Goal: Task Accomplishment & Management: Manage account settings

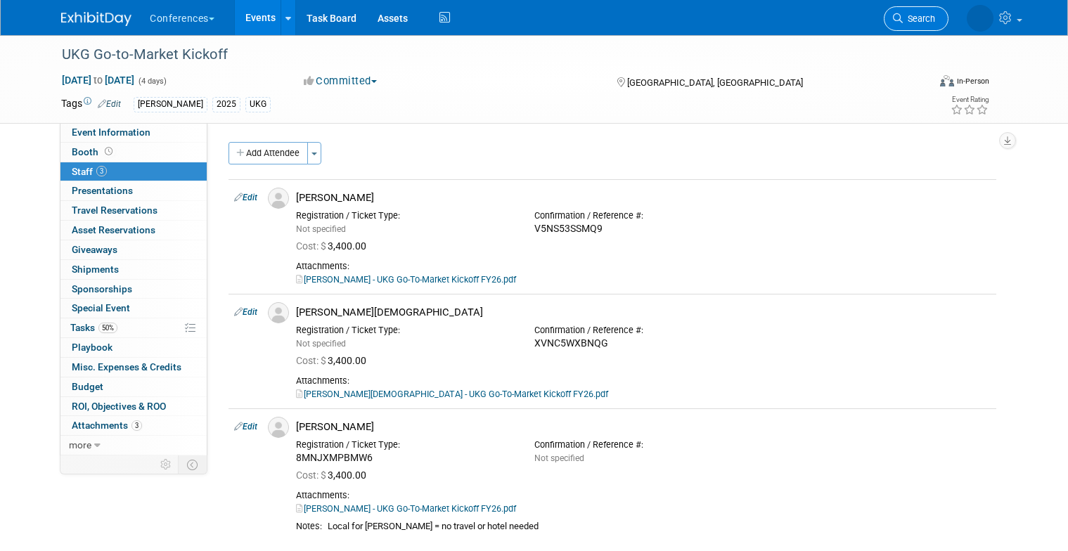
click at [912, 11] on link "Search" at bounding box center [915, 18] width 65 height 25
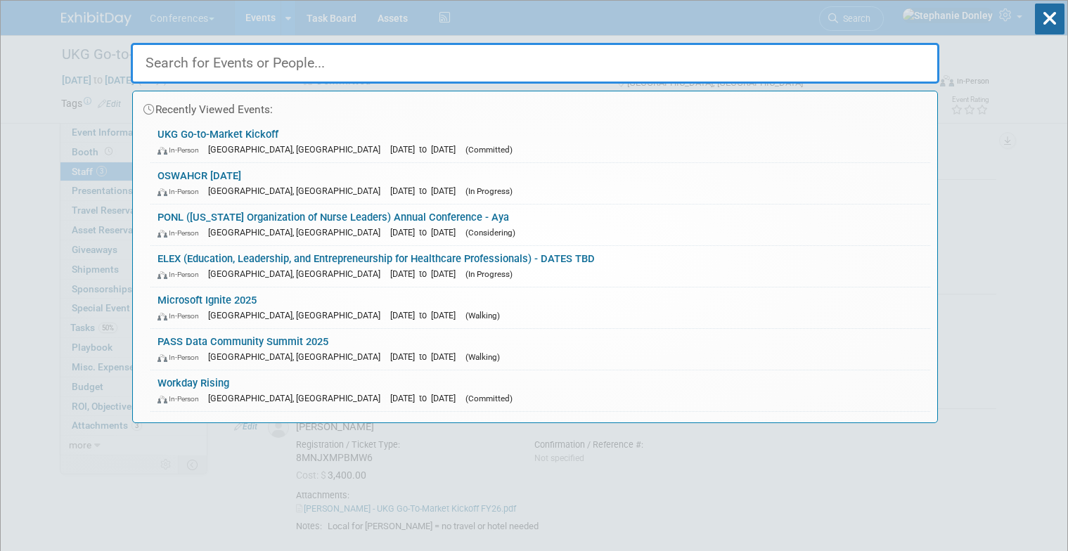
click at [821, 66] on input "text" at bounding box center [535, 63] width 808 height 41
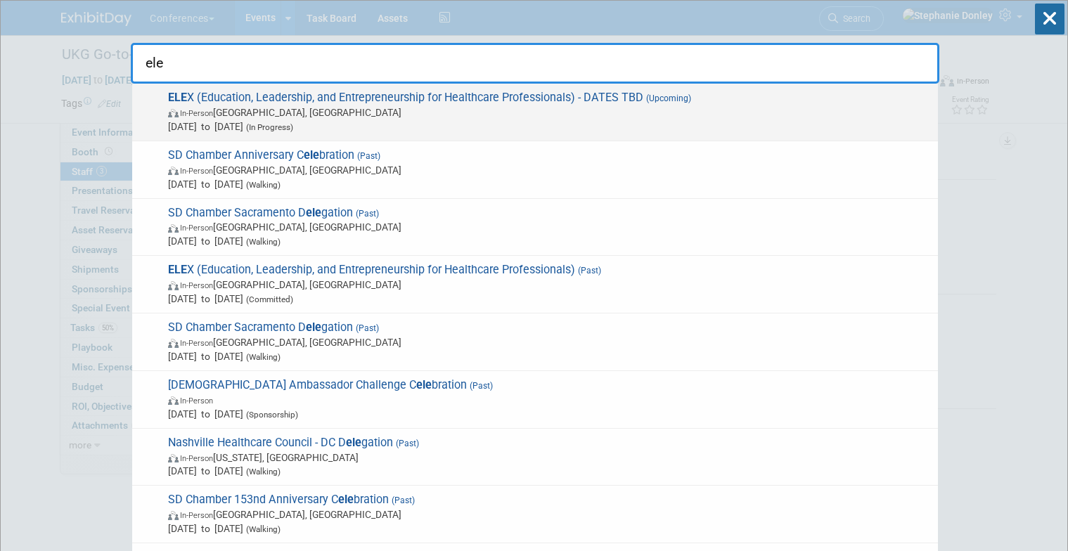
type input "ele"
click at [306, 117] on span "In-Person Los Angeles, CA" at bounding box center [549, 112] width 763 height 14
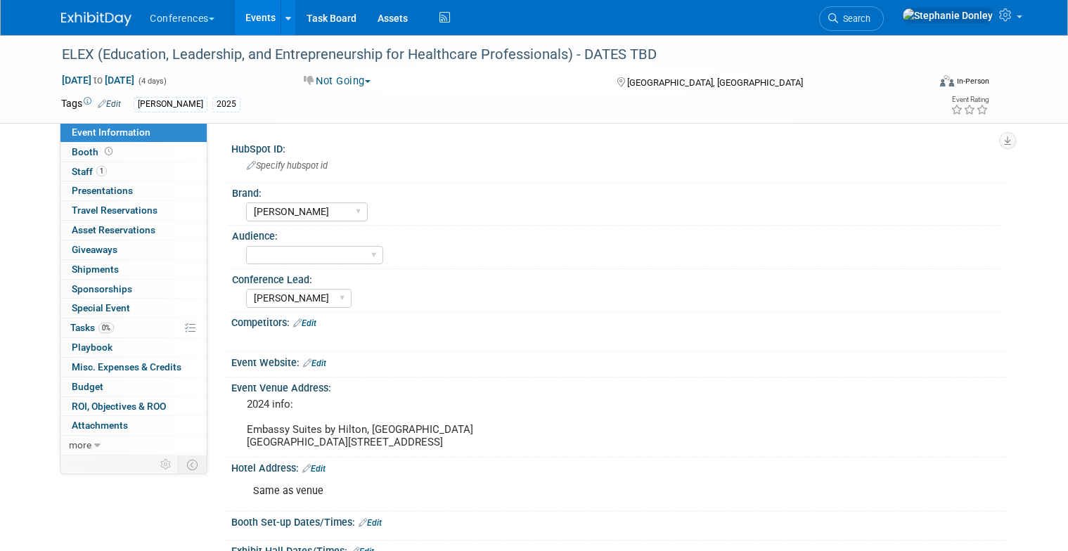
select select "[PERSON_NAME]"
click at [870, 17] on span "Search" at bounding box center [854, 18] width 32 height 11
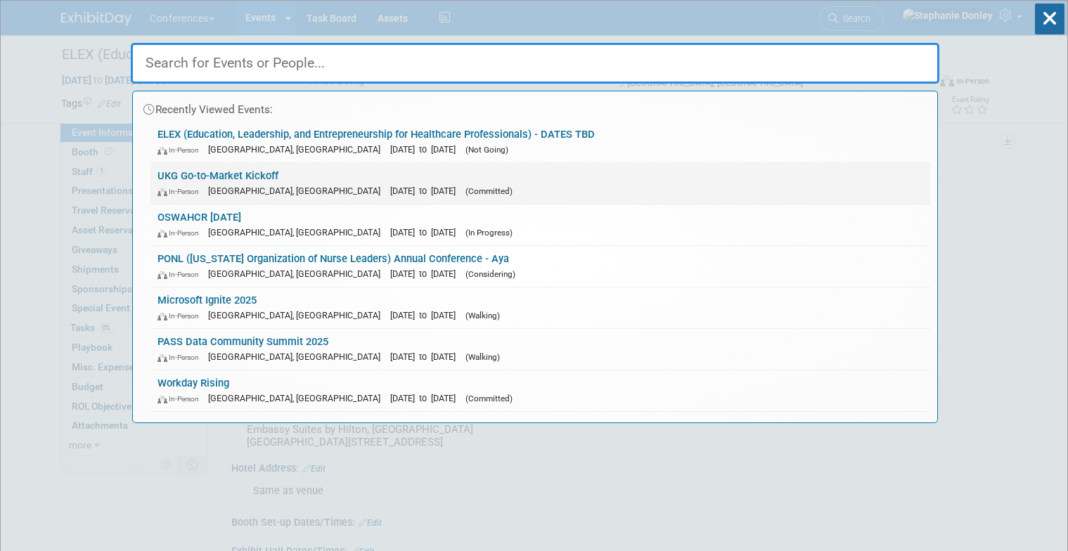
click at [199, 178] on link "UKG Go-to-Market Kickoff In-Person [GEOGRAPHIC_DATA], [GEOGRAPHIC_DATA] [DATE] …" at bounding box center [539, 183] width 779 height 41
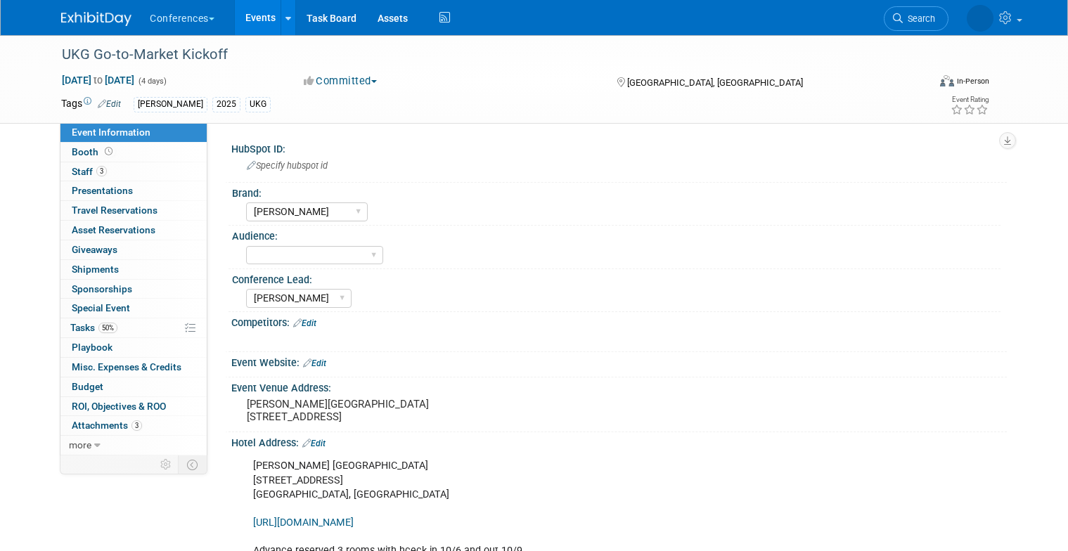
select select "[PERSON_NAME]"
click at [78, 171] on span "Staff 3" at bounding box center [89, 171] width 35 height 11
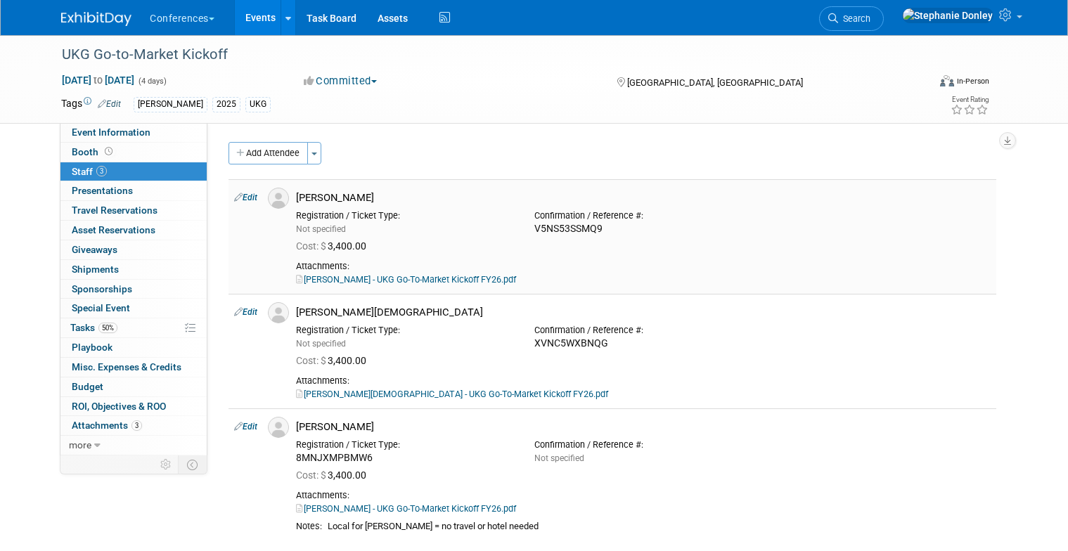
click at [242, 200] on link "Edit" at bounding box center [245, 198] width 23 height 10
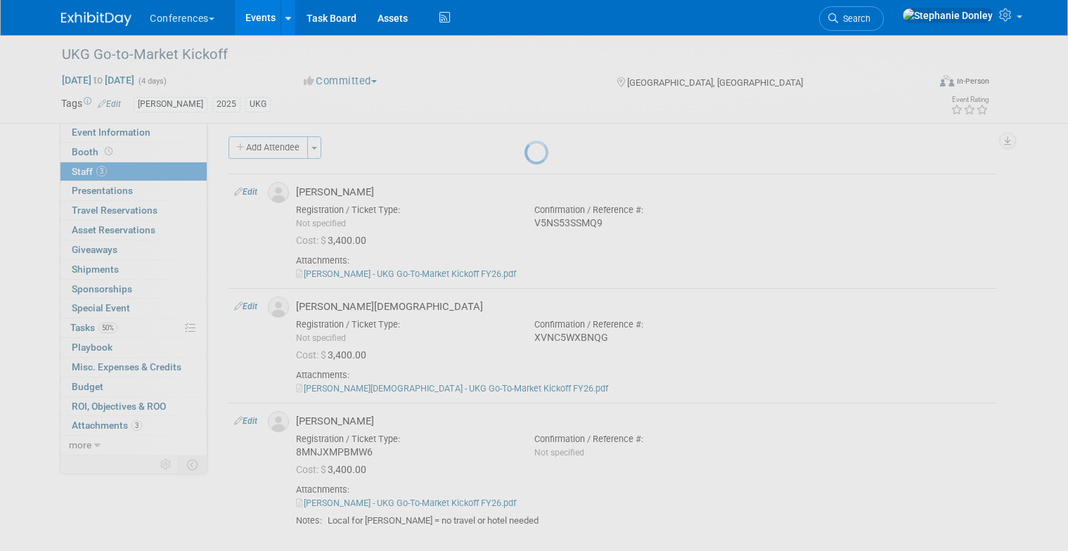
select select "72dd9404-2b13-46cc-bb26-2d5d80bd4c23"
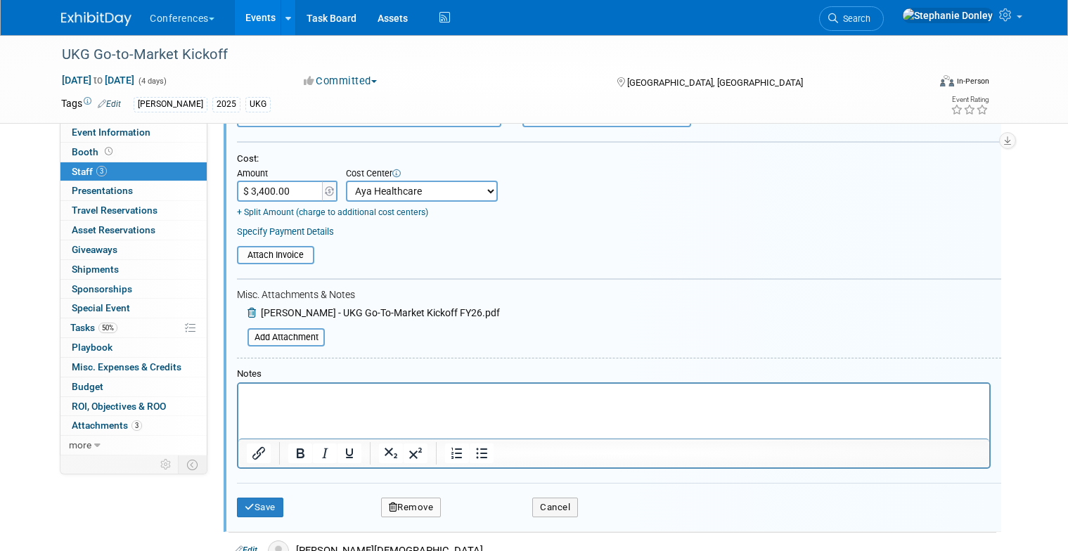
scroll to position [278, 0]
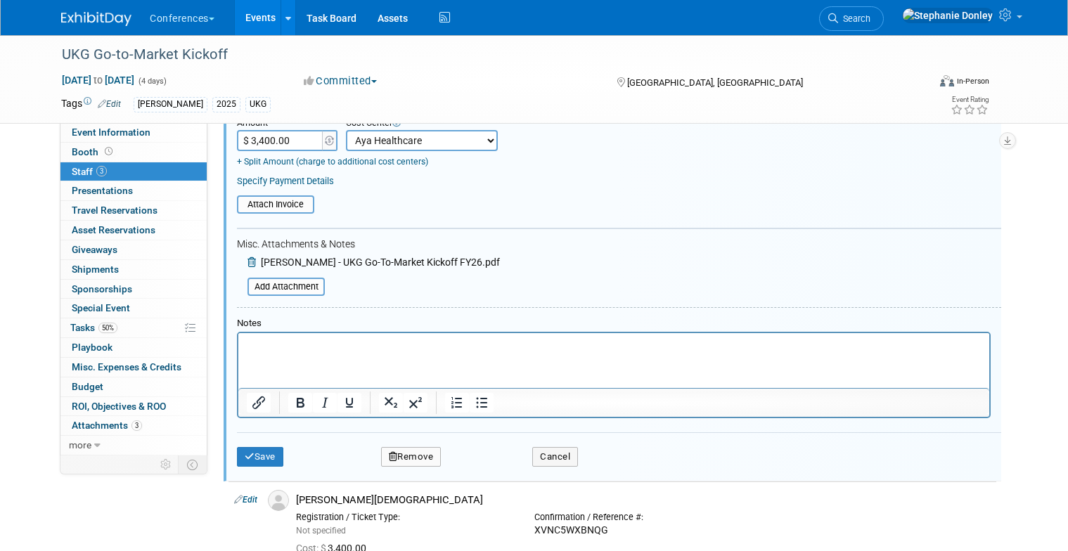
click at [266, 349] on p "Rich Text Area. Press ALT-0 for help." at bounding box center [614, 345] width 734 height 14
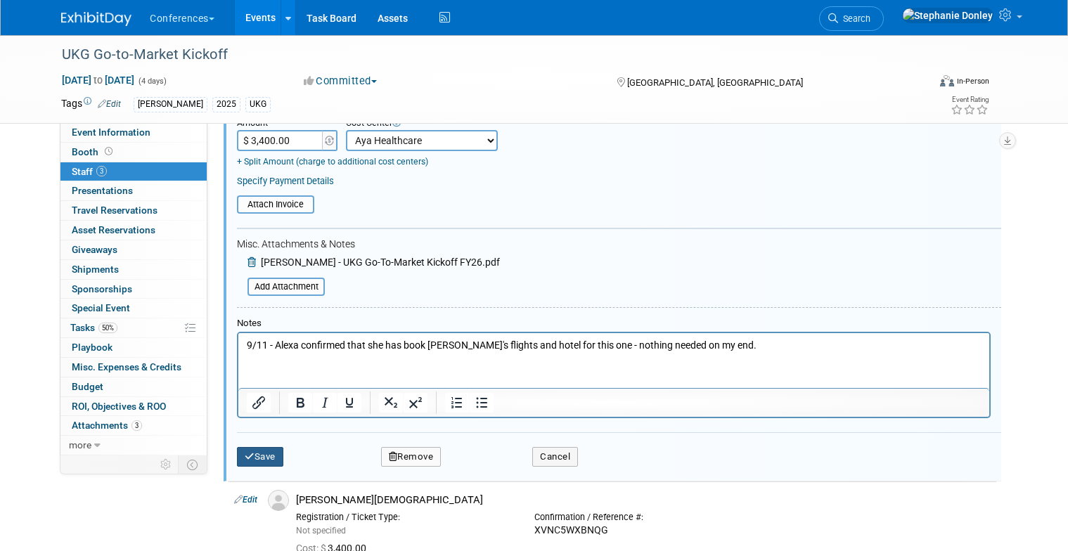
click at [254, 453] on button "Save" at bounding box center [260, 457] width 46 height 20
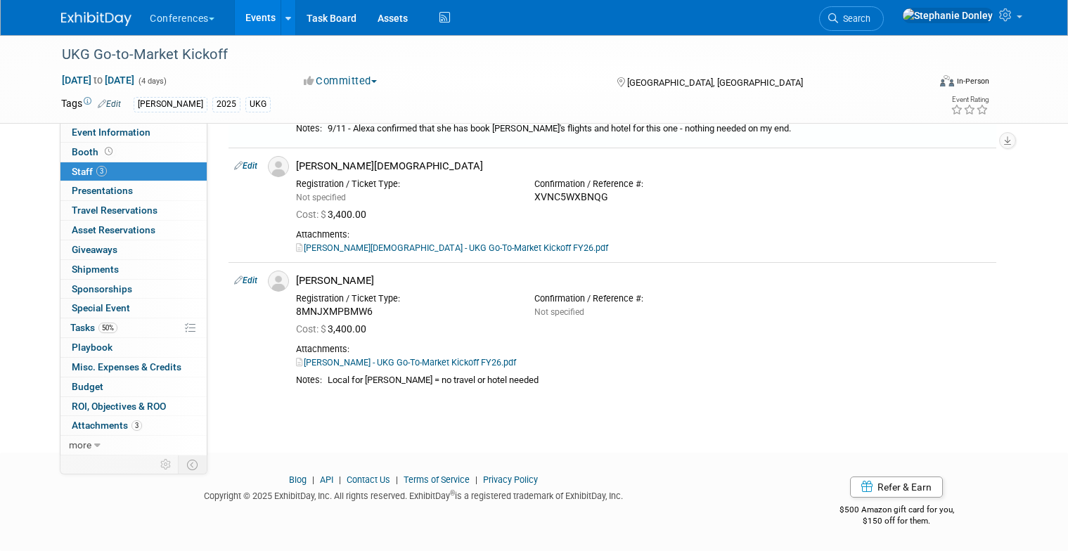
scroll to position [183, 0]
